Goal: Download file/media

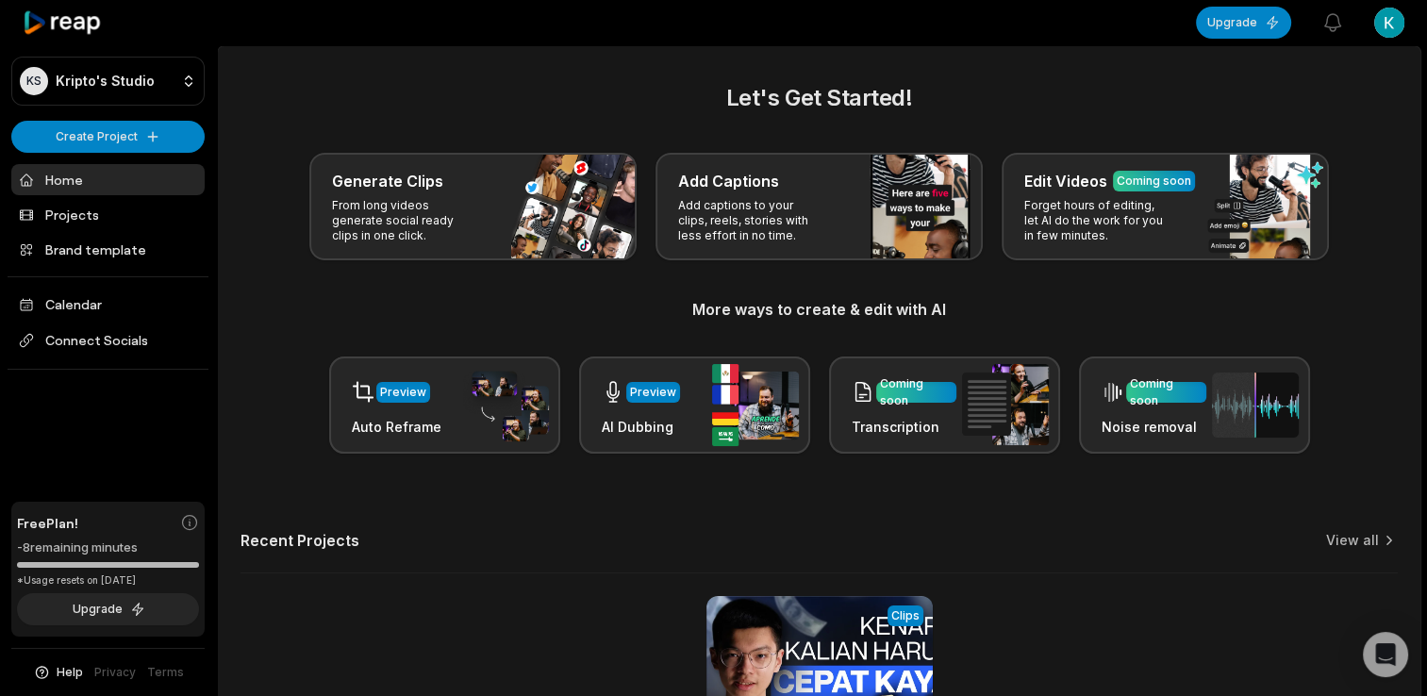
click at [143, 549] on div "-8 remaining minutes" at bounding box center [108, 547] width 182 height 19
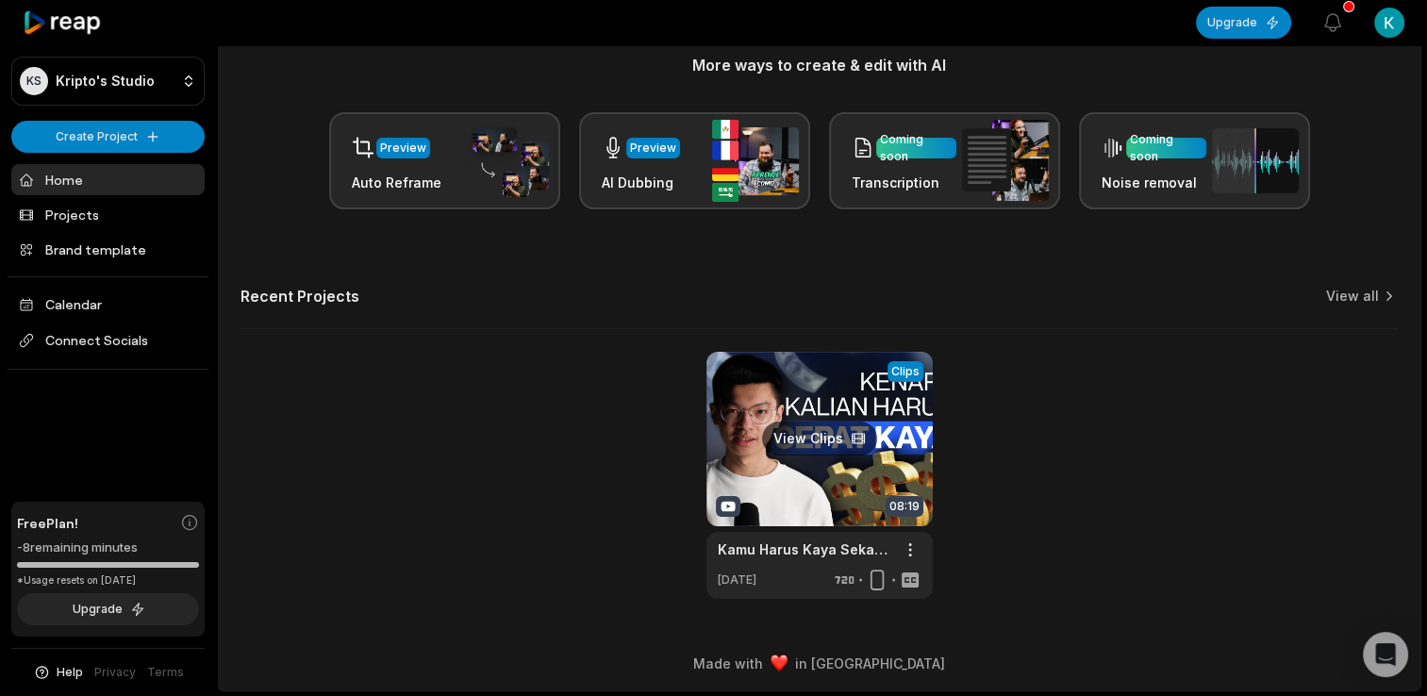
click at [814, 468] on link at bounding box center [819, 475] width 226 height 247
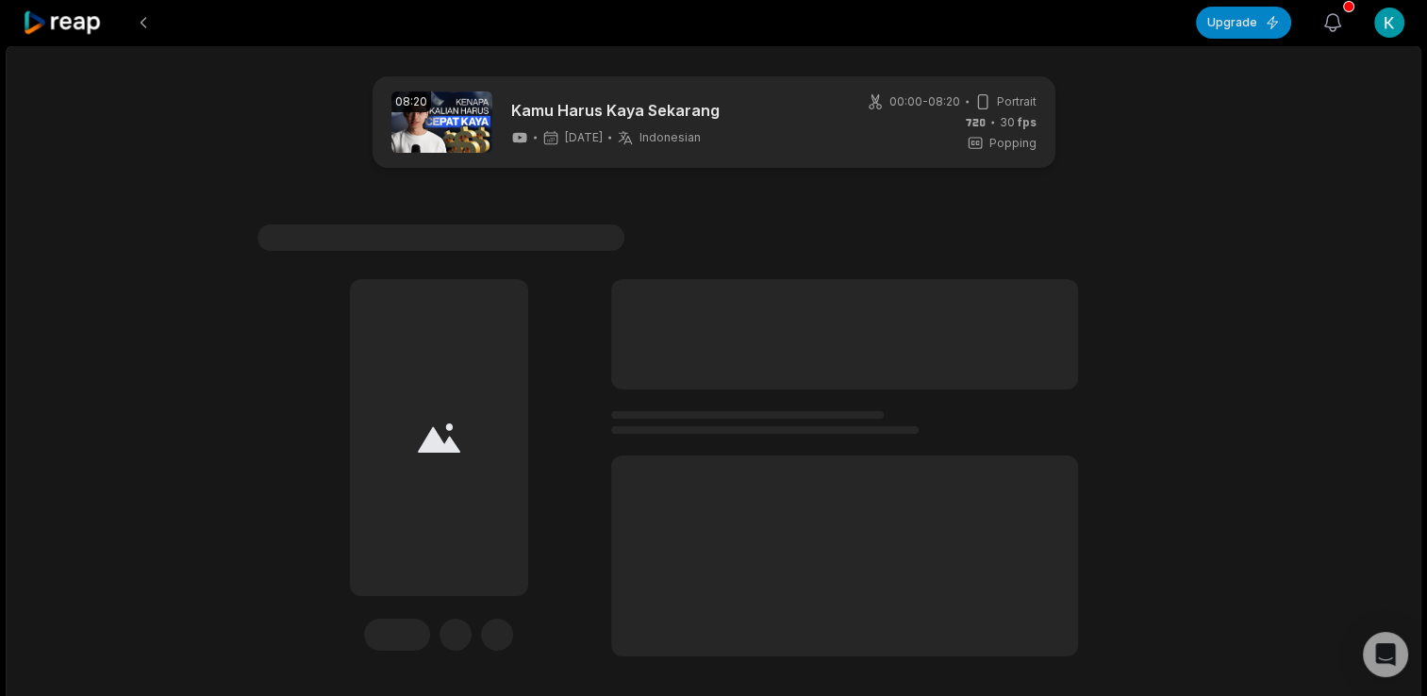
click at [1334, 14] on icon "button" at bounding box center [1333, 22] width 16 height 17
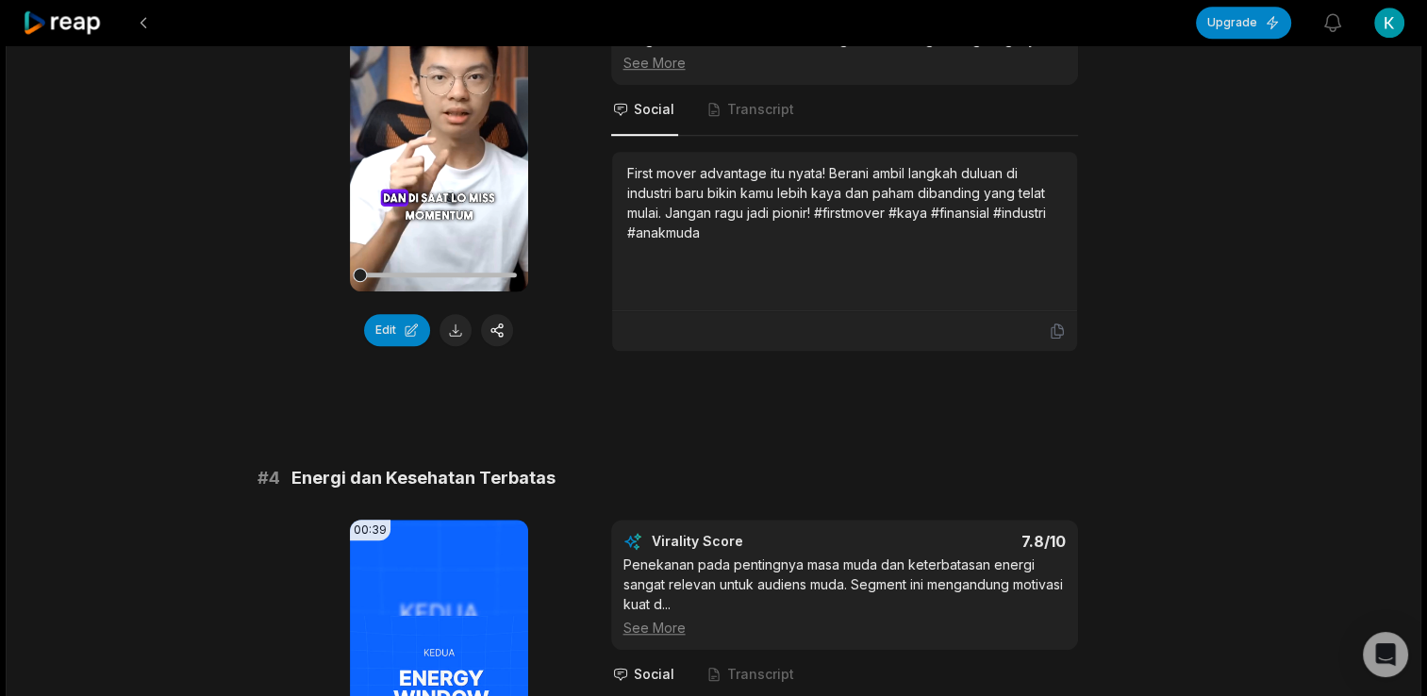
scroll to position [1629, 0]
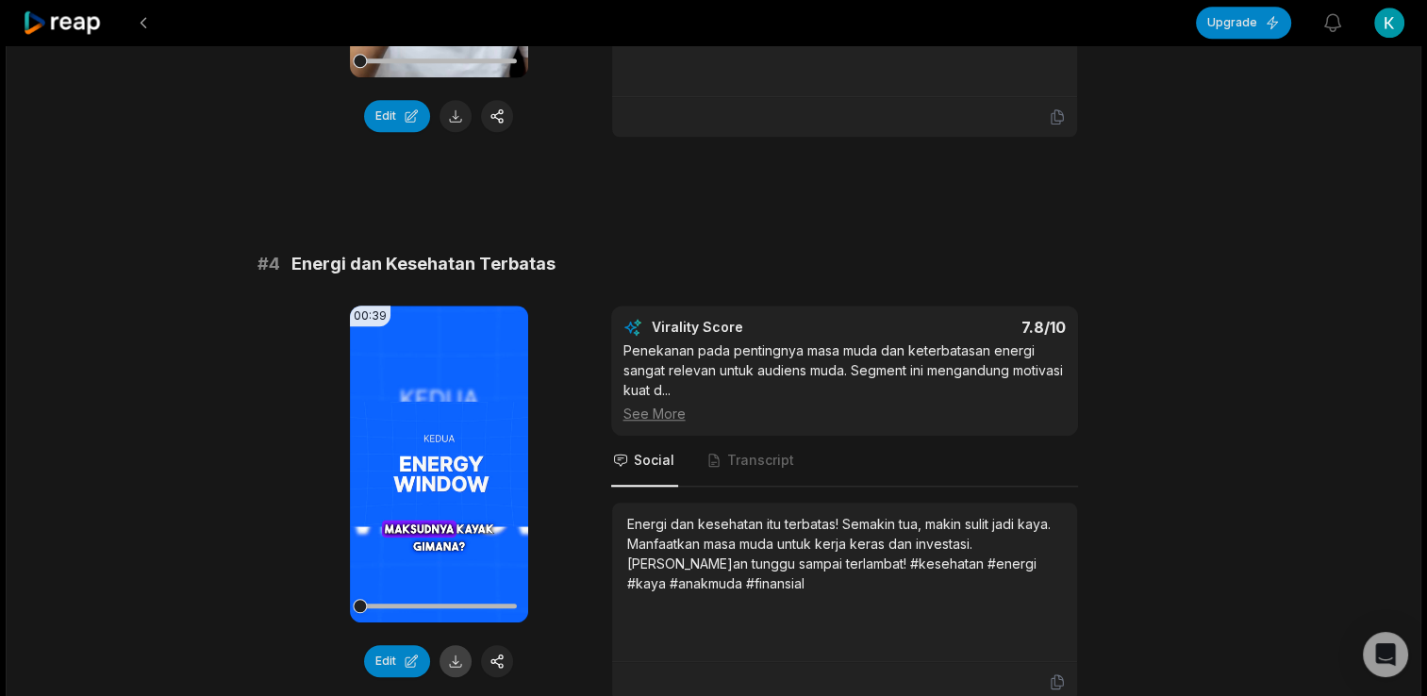
click at [455, 645] on button at bounding box center [455, 661] width 32 height 32
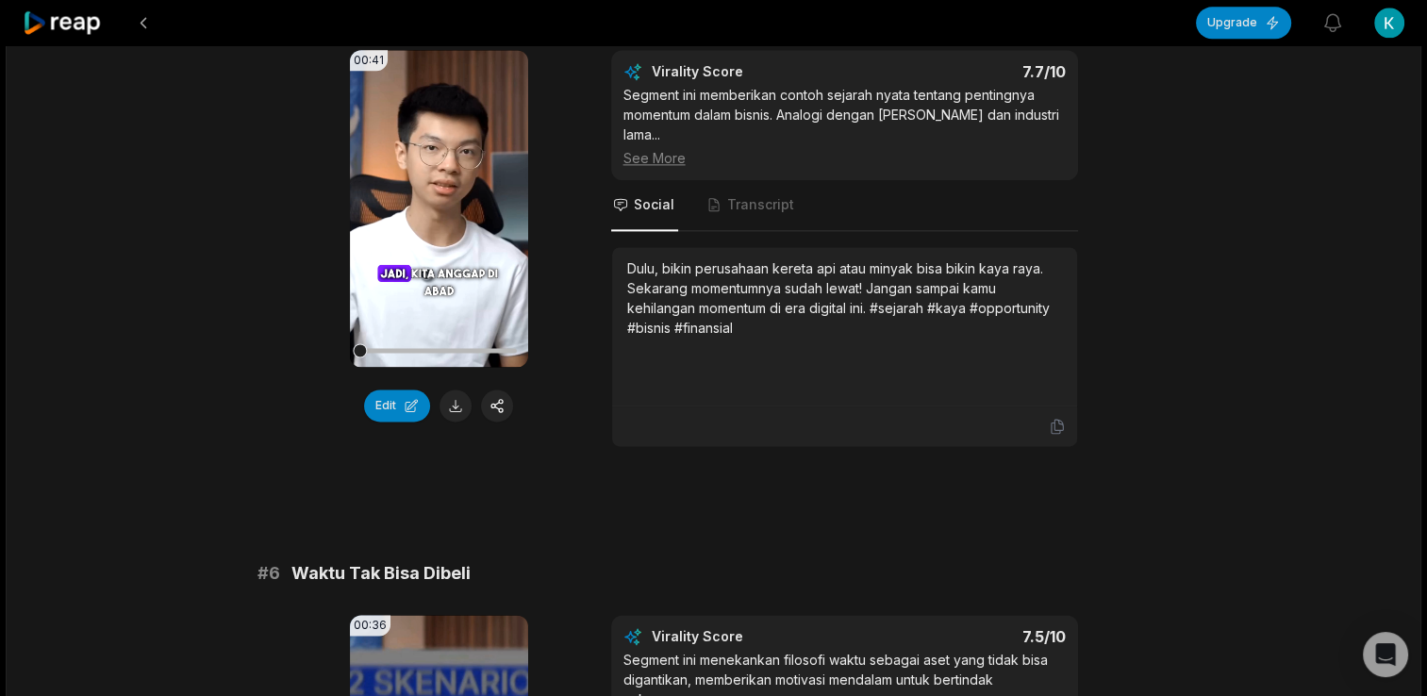
scroll to position [2452, 0]
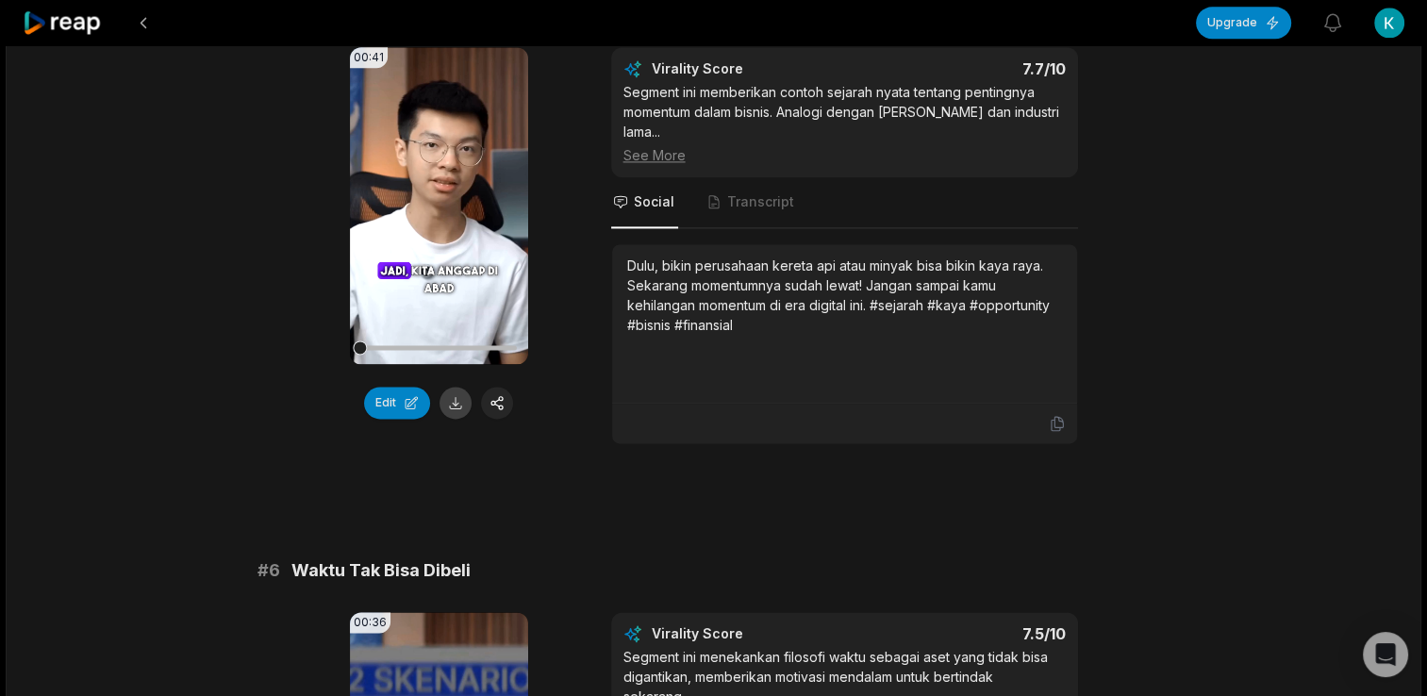
click at [464, 416] on button at bounding box center [455, 403] width 32 height 32
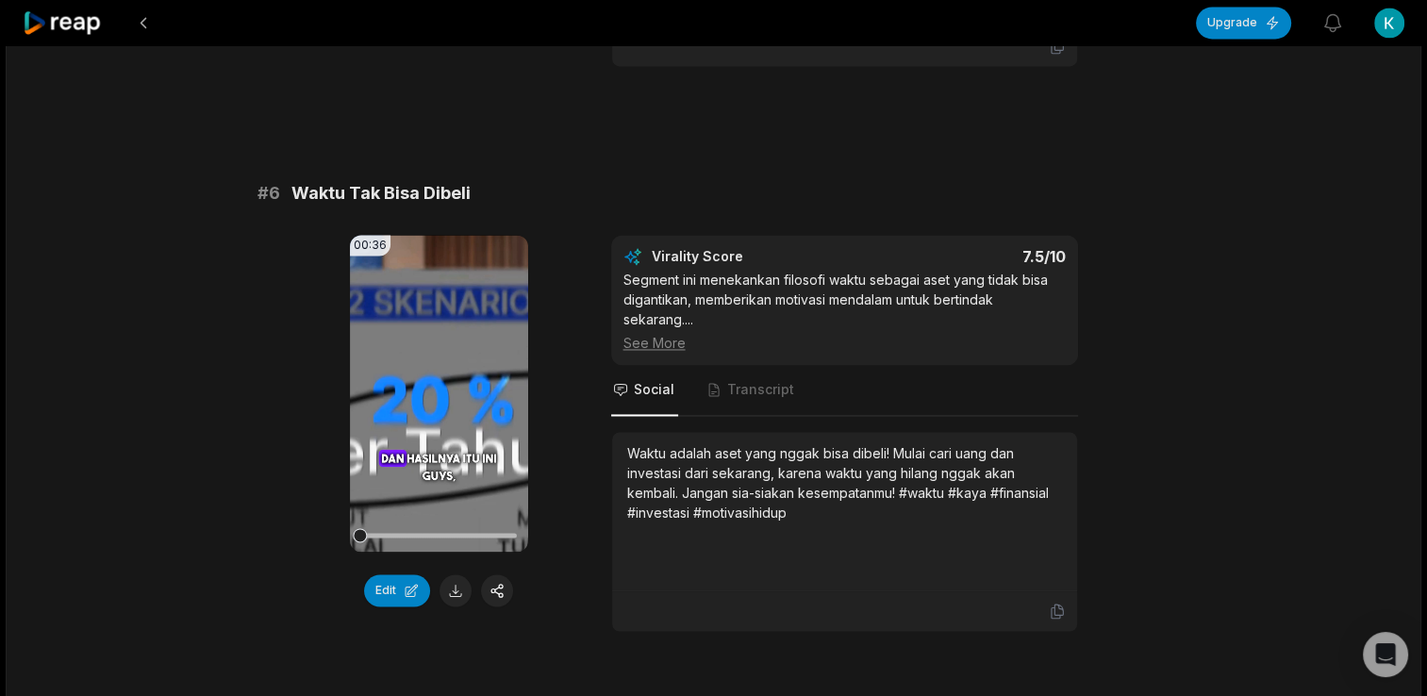
scroll to position [2923, 0]
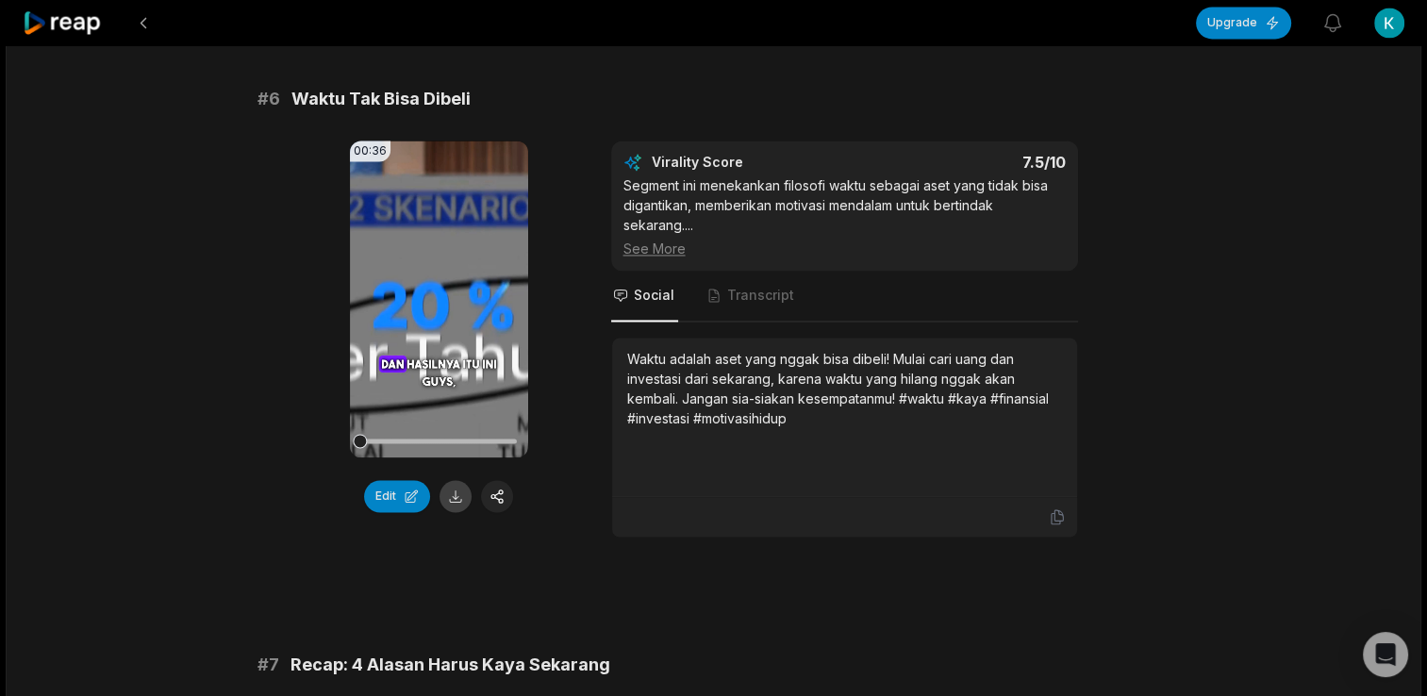
click at [456, 506] on button at bounding box center [455, 496] width 32 height 32
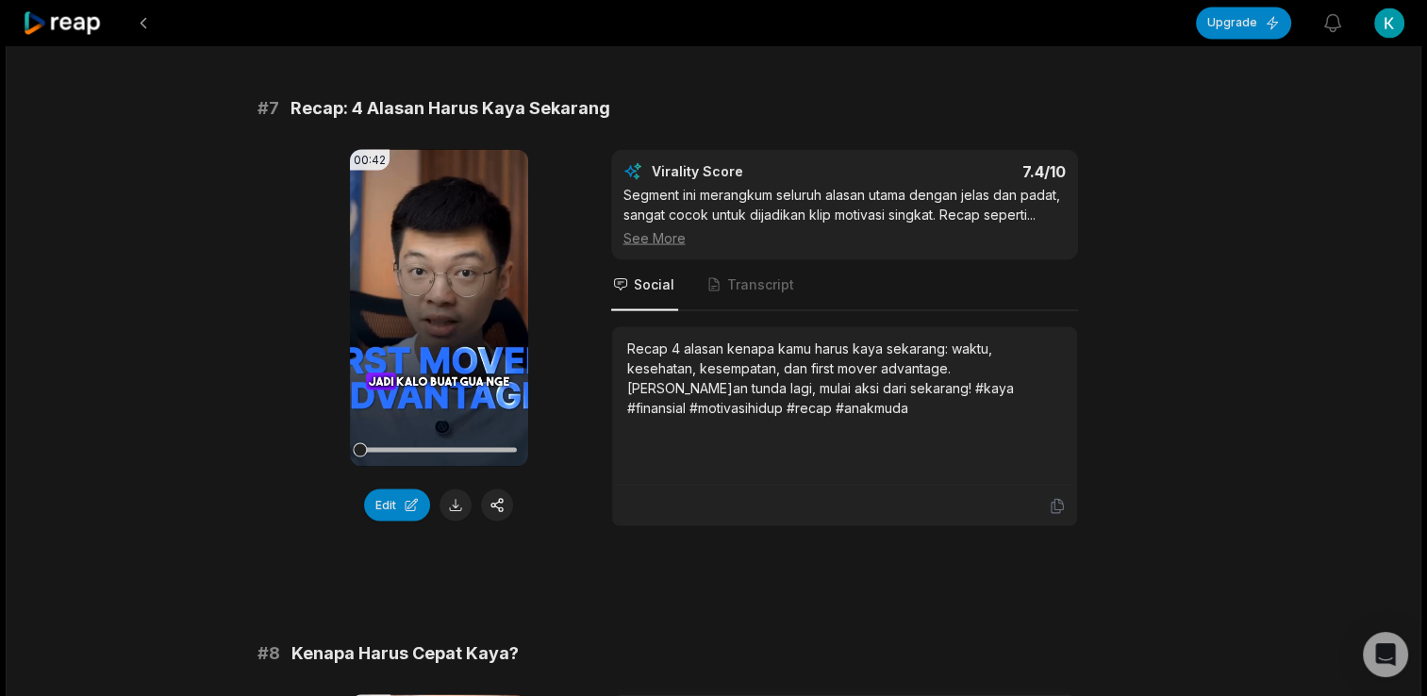
scroll to position [3489, 0]
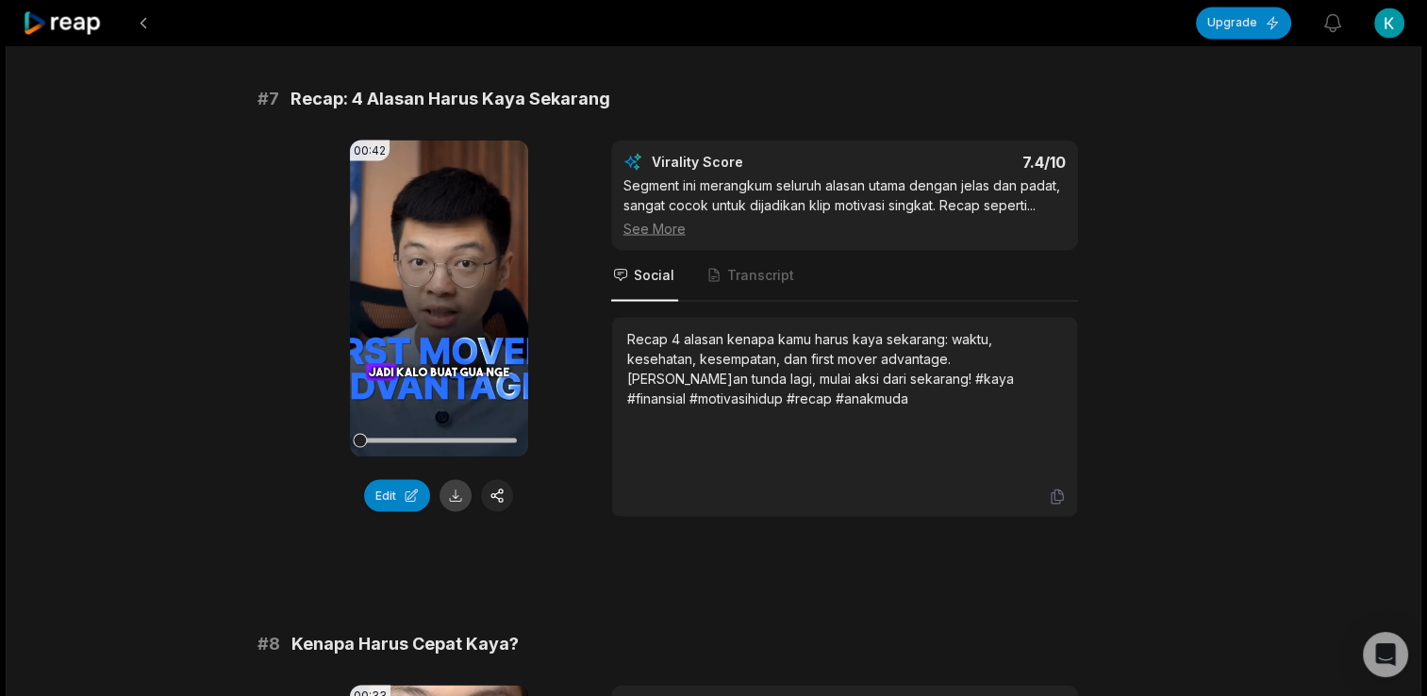
click at [453, 504] on button at bounding box center [455, 495] width 32 height 32
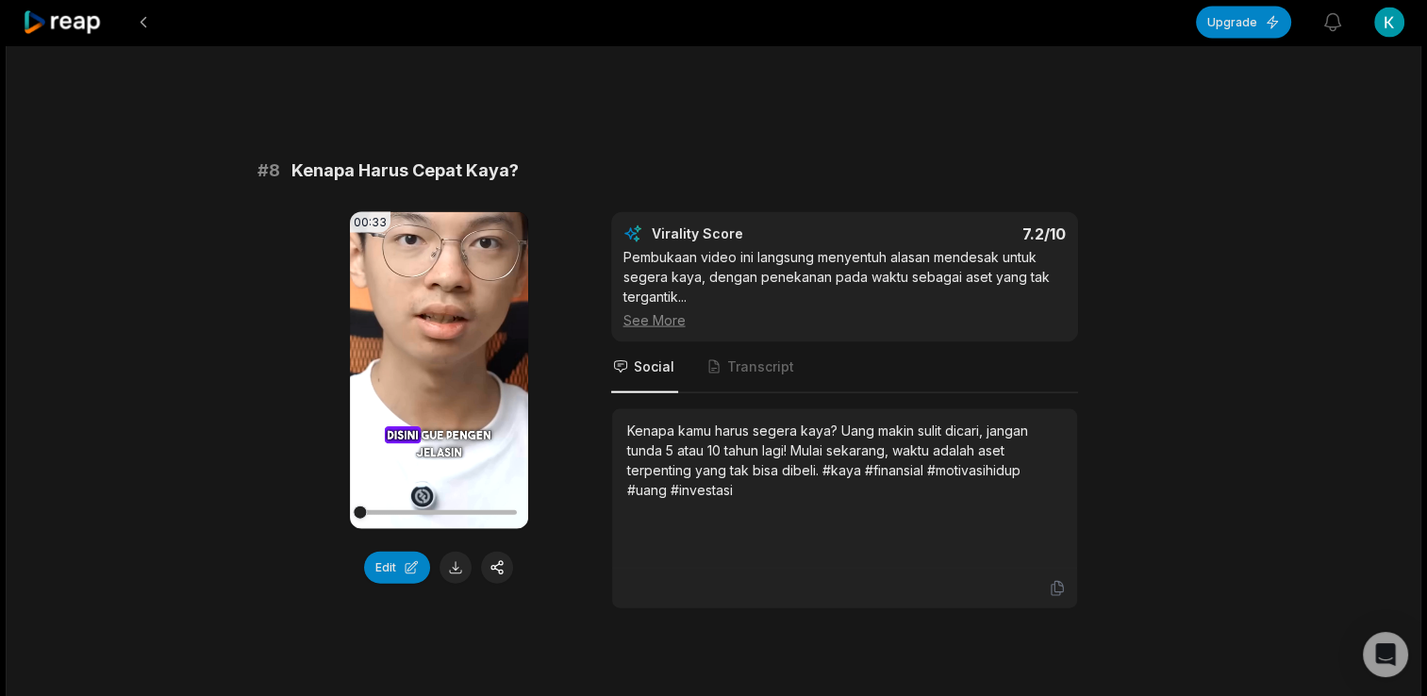
scroll to position [4055, 0]
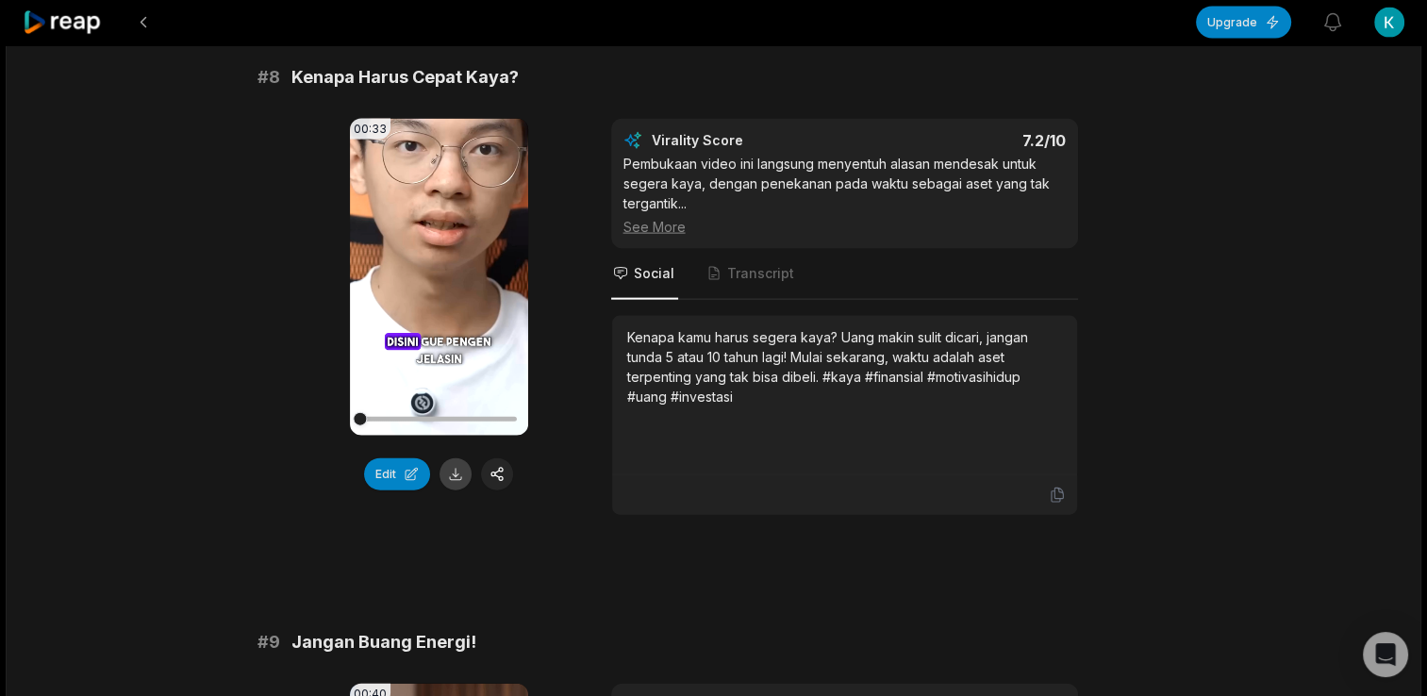
click at [456, 490] on button at bounding box center [455, 474] width 32 height 32
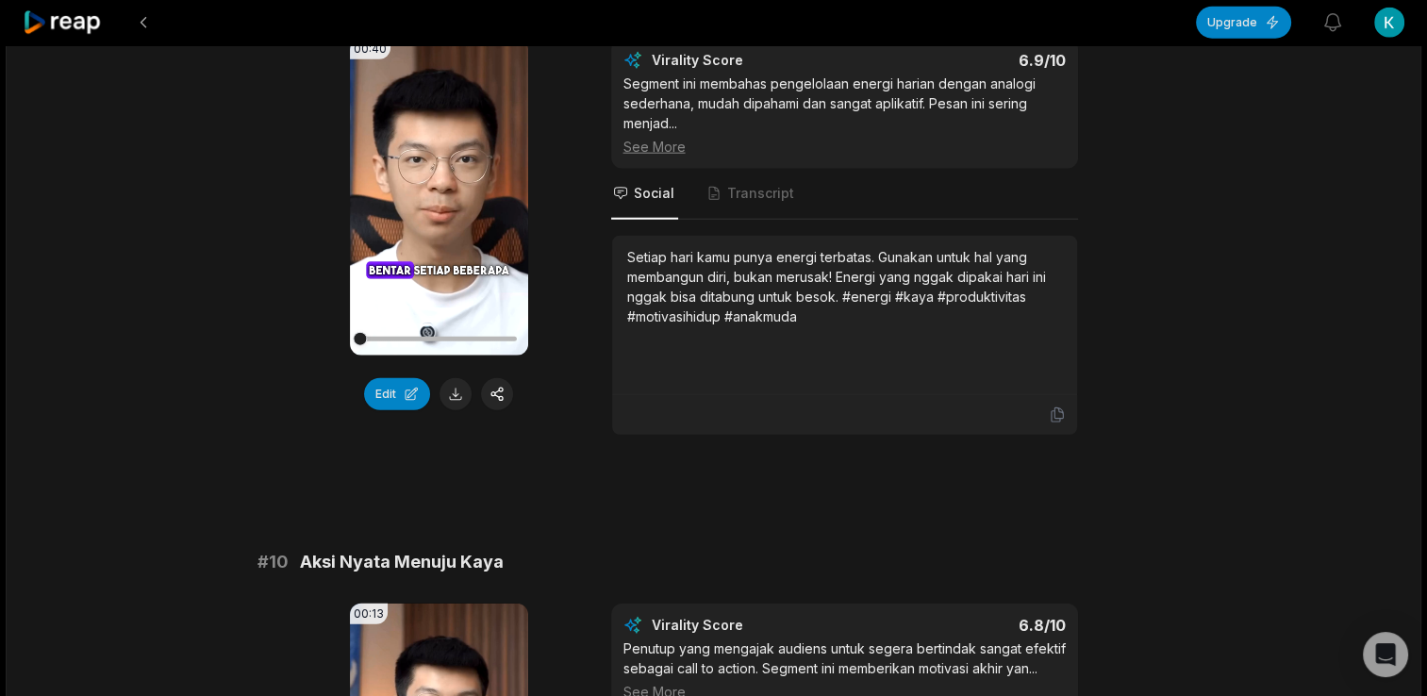
scroll to position [4715, 0]
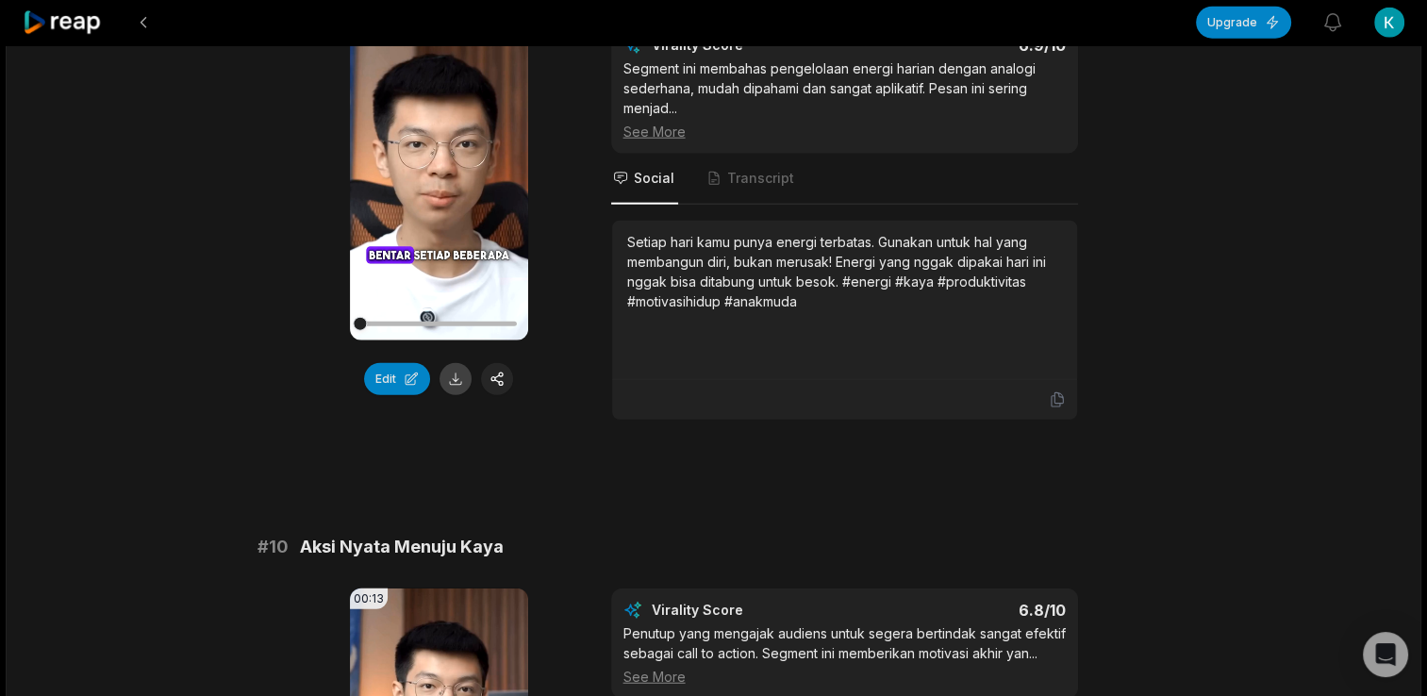
click at [455, 394] on button at bounding box center [455, 379] width 32 height 32
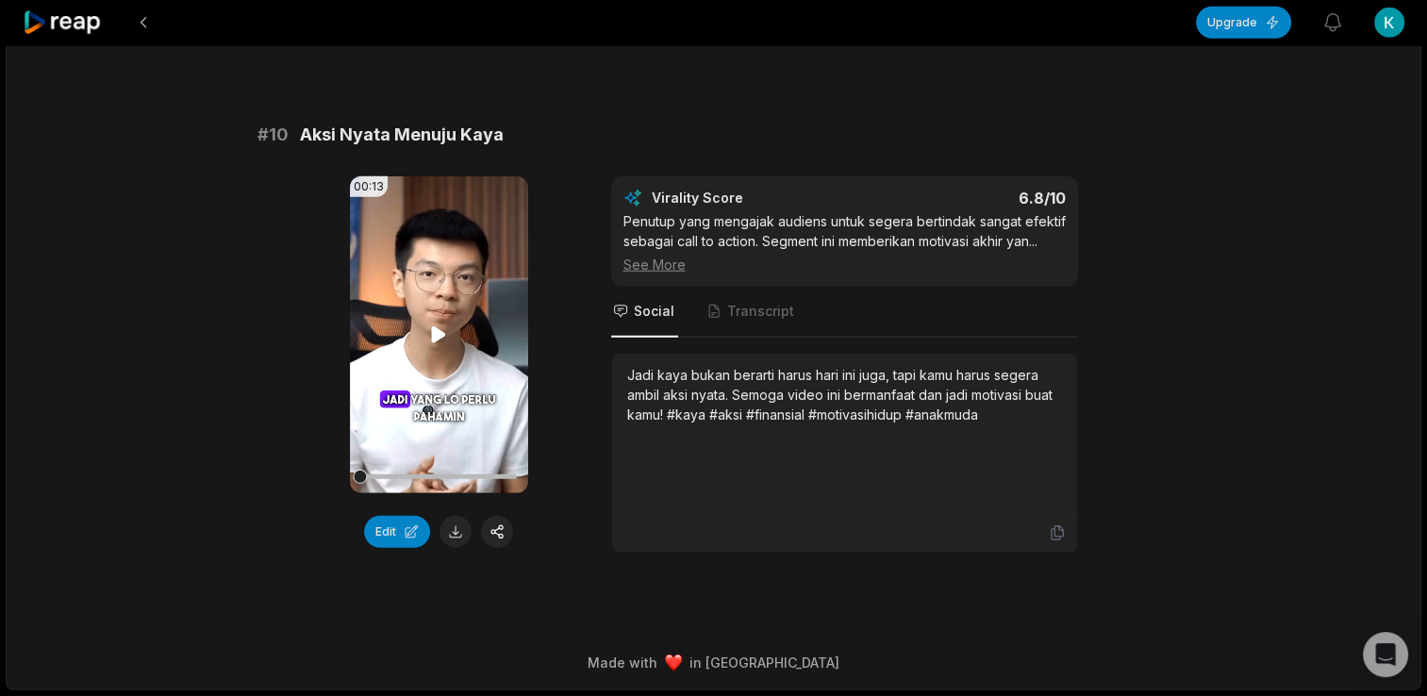
scroll to position [5133, 0]
click at [459, 522] on button at bounding box center [455, 532] width 32 height 32
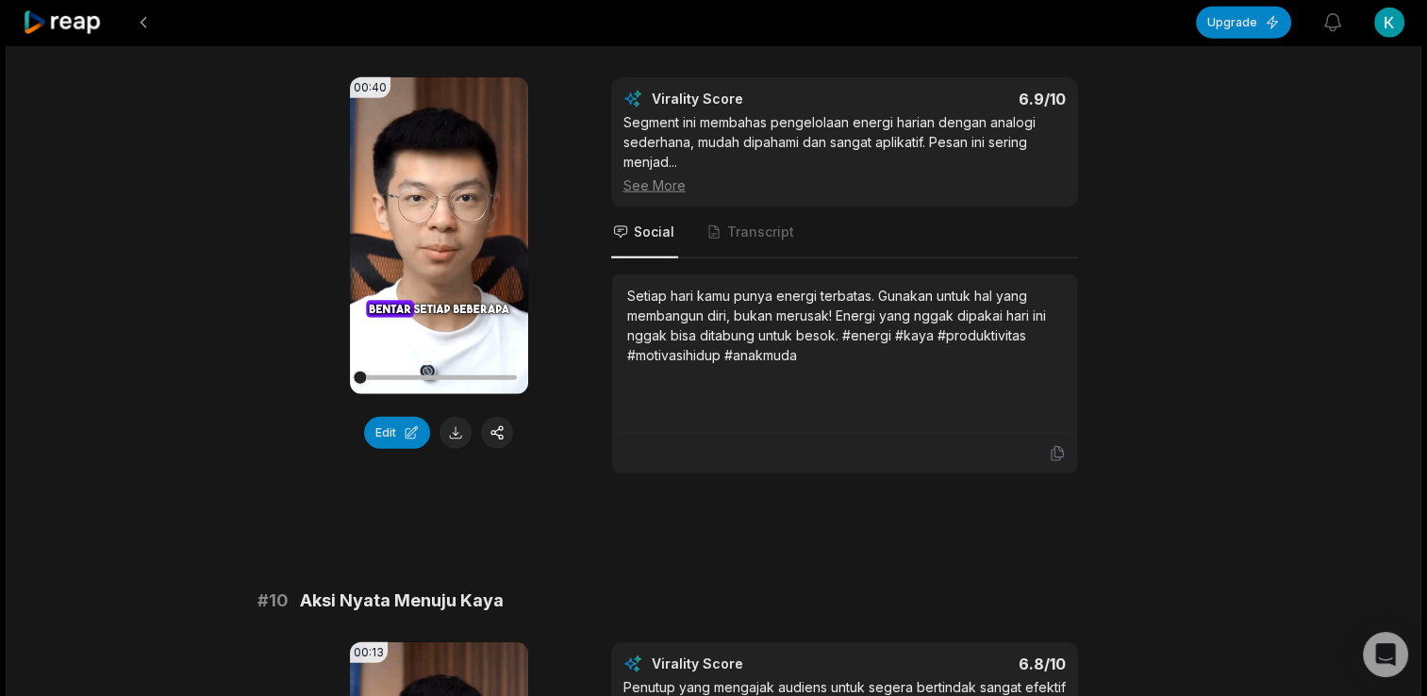
scroll to position [4567, 0]
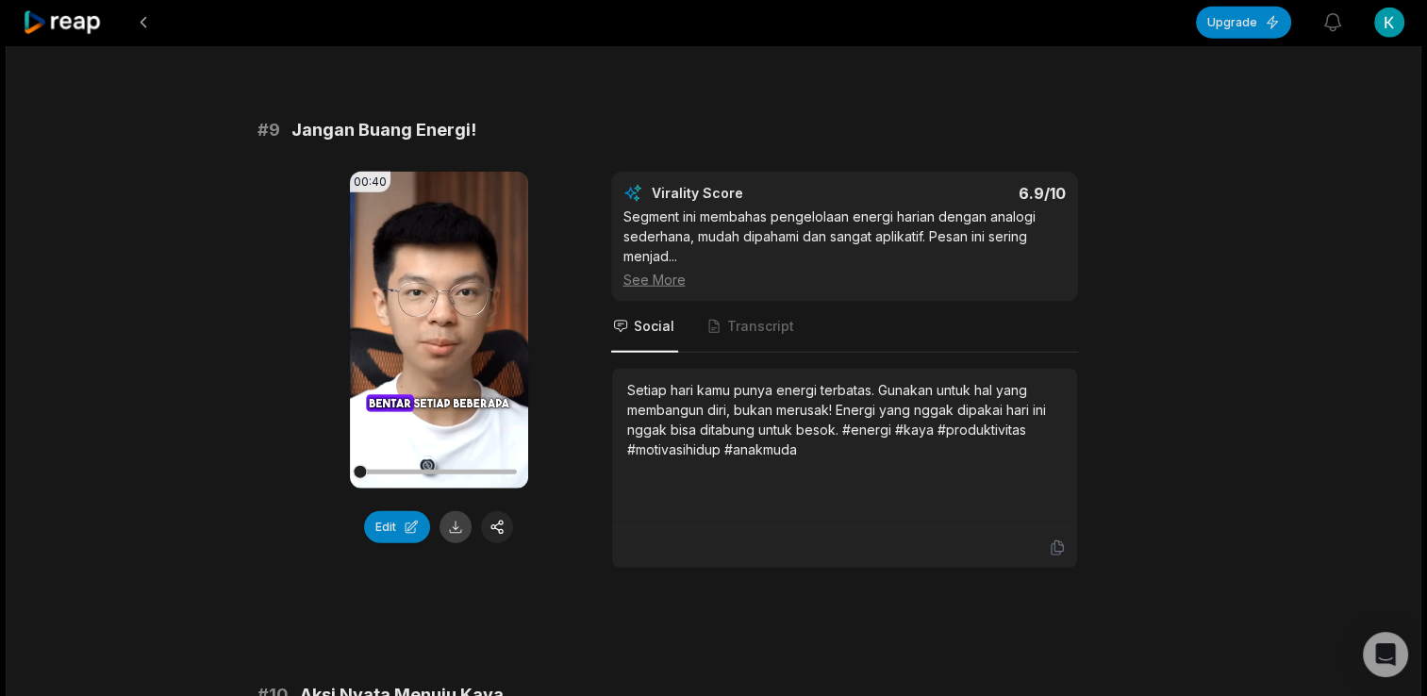
click at [449, 534] on button at bounding box center [455, 527] width 32 height 32
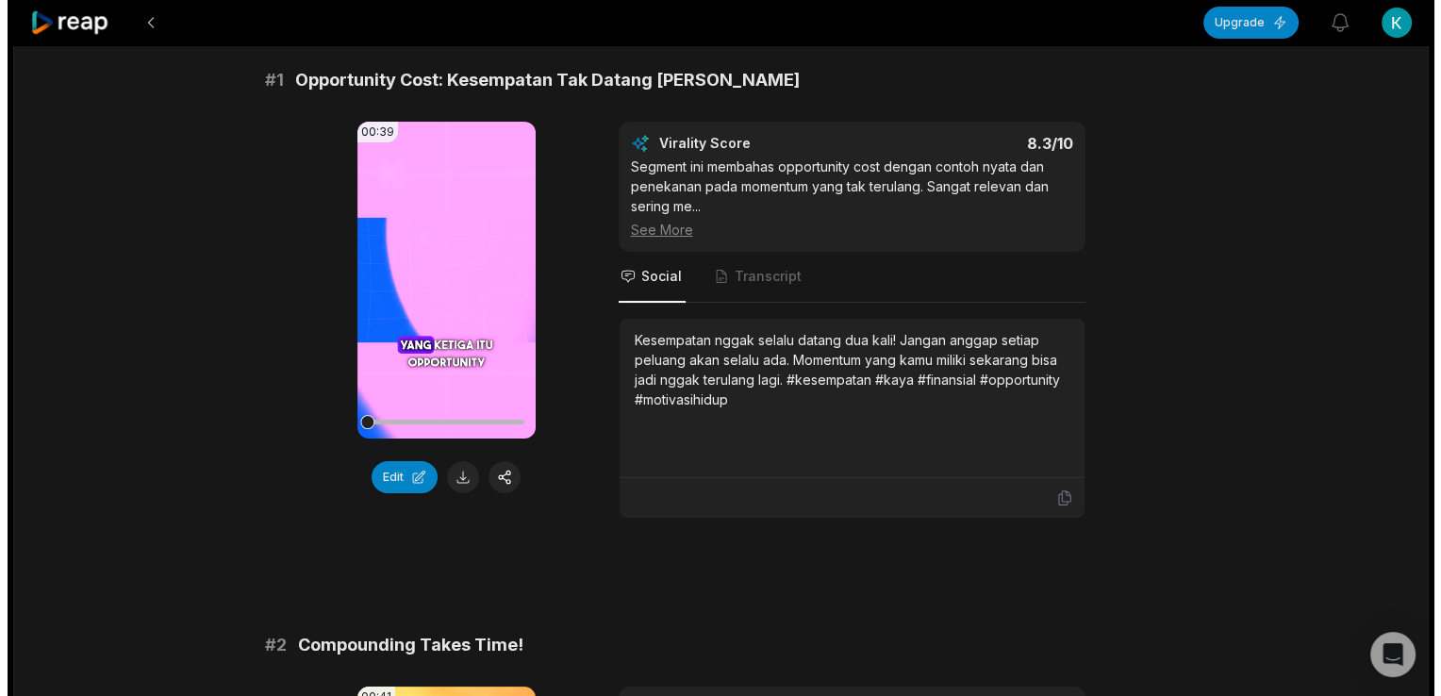
scroll to position [0, 0]
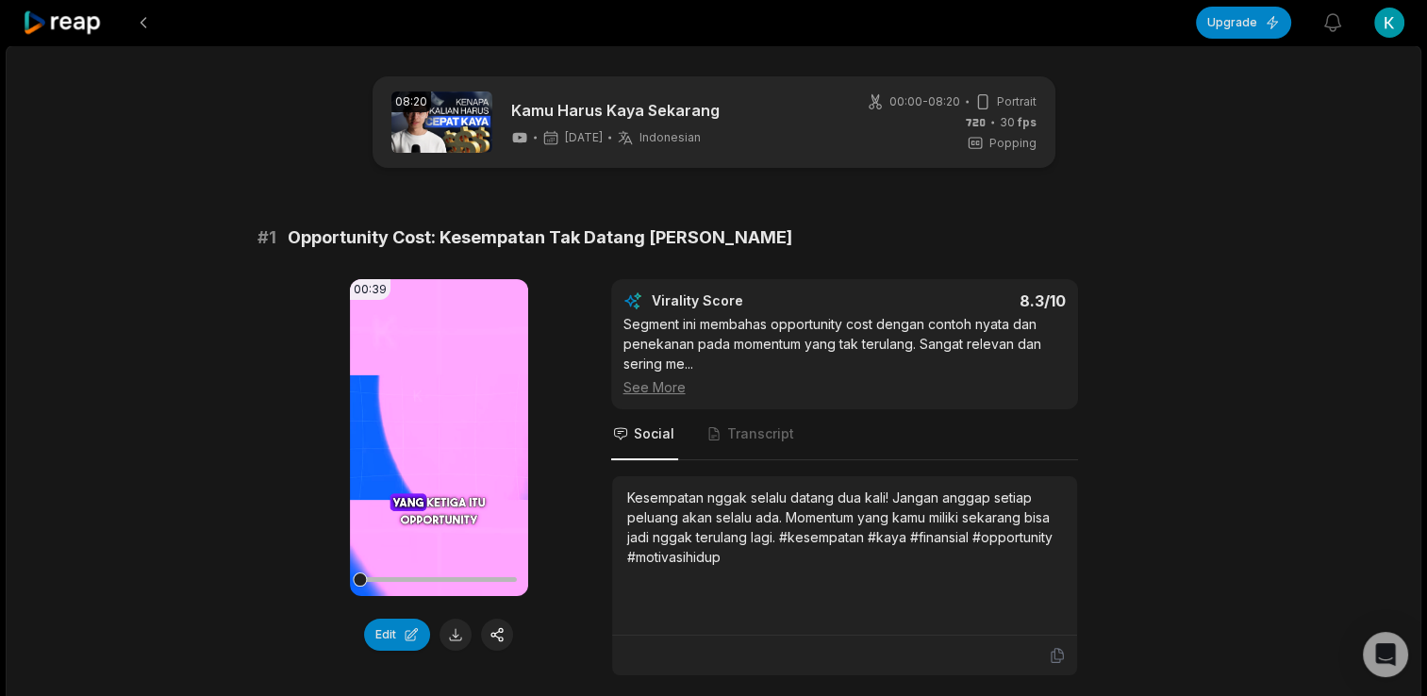
click at [1384, 33] on html "Upgrade View notifications Open user menu 08:20 Kamu Harus Kaya Sekarang [DATE]…" at bounding box center [713, 348] width 1427 height 696
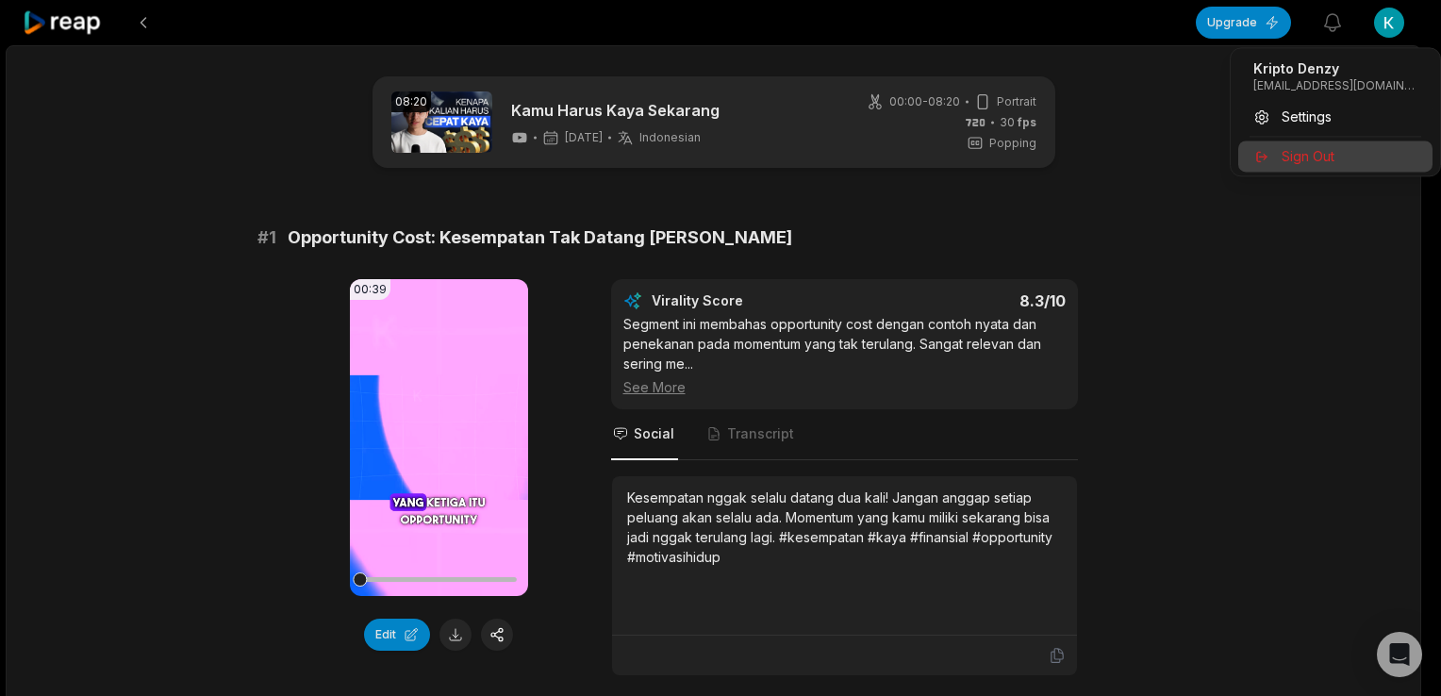
click at [1309, 159] on span "Sign Out" at bounding box center [1308, 156] width 53 height 20
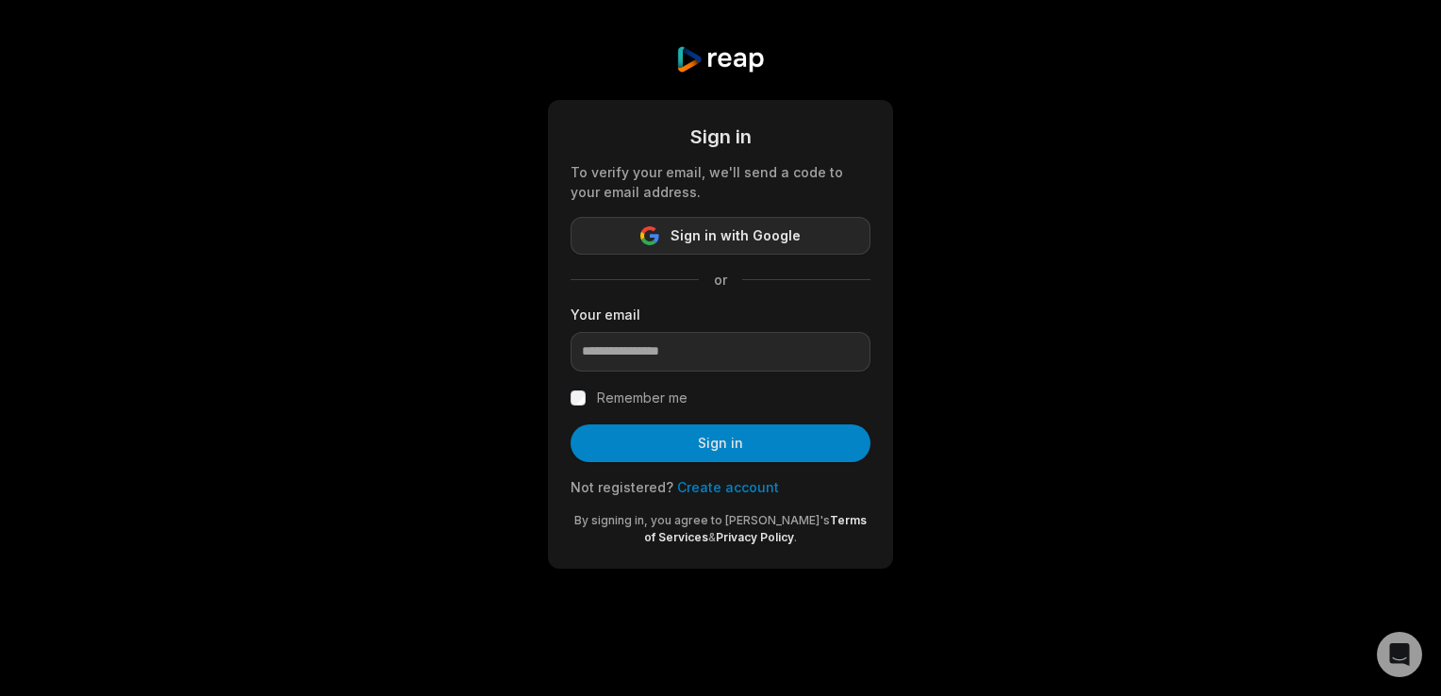
click at [713, 250] on button "Sign in with Google" at bounding box center [721, 236] width 300 height 38
